Goal: Find specific page/section: Find specific page/section

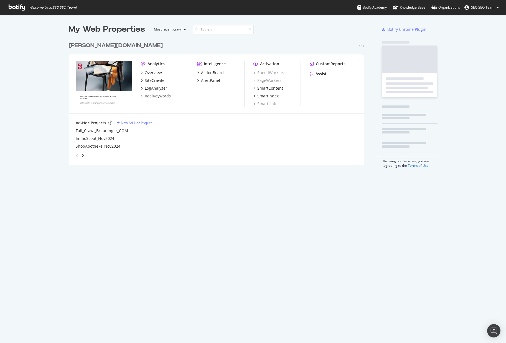
scroll to position [126, 296]
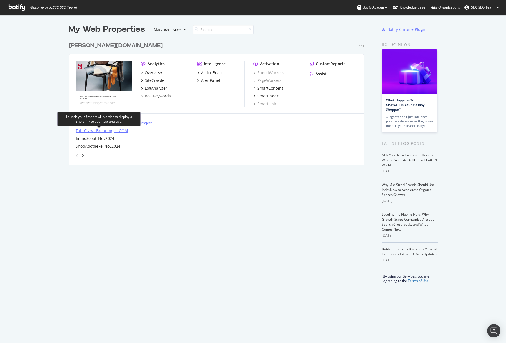
click at [105, 132] on div "Full_Crawl_Breuninger_COM" at bounding box center [102, 131] width 52 height 6
